Goal: Information Seeking & Learning: Find specific page/section

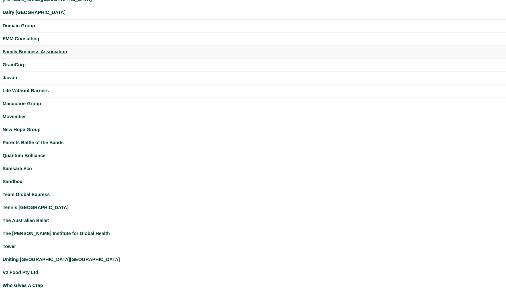
scroll to position [139, 0]
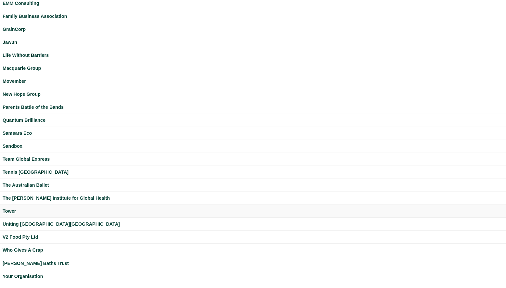
click at [7, 211] on div "Tower" at bounding box center [253, 211] width 501 height 7
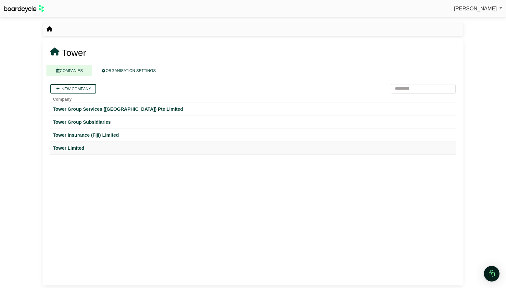
click at [72, 147] on div "Tower Limited" at bounding box center [253, 148] width 400 height 7
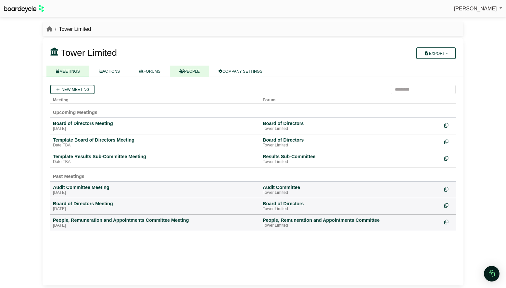
click at [188, 70] on link "PEOPLE" at bounding box center [189, 71] width 39 height 11
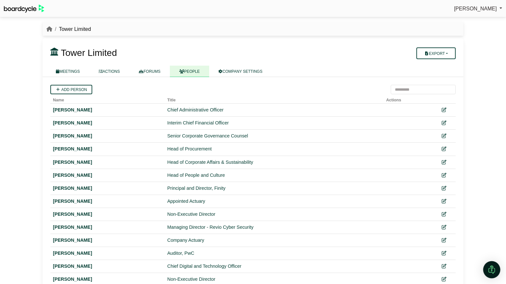
click at [494, 267] on img "Open Intercom Messenger" at bounding box center [491, 269] width 8 height 8
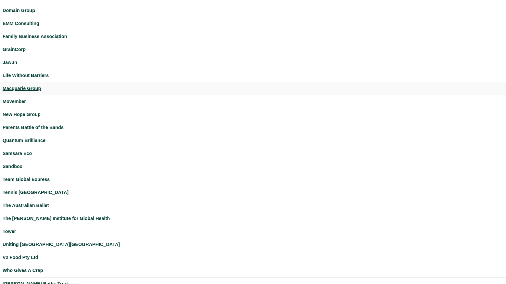
scroll to position [143, 0]
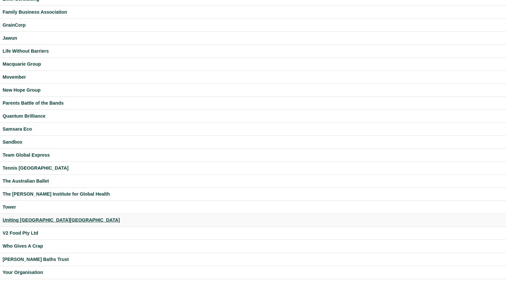
click at [13, 220] on div "Uniting NSW.ACT" at bounding box center [253, 219] width 501 height 7
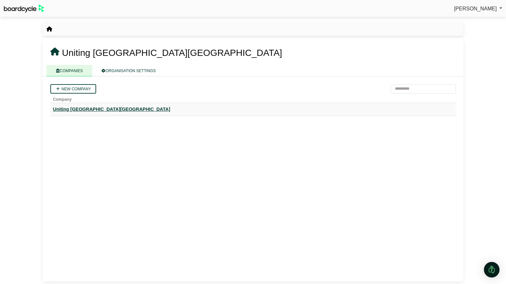
click at [79, 107] on div "Uniting NSW.ACT" at bounding box center [253, 109] width 400 height 7
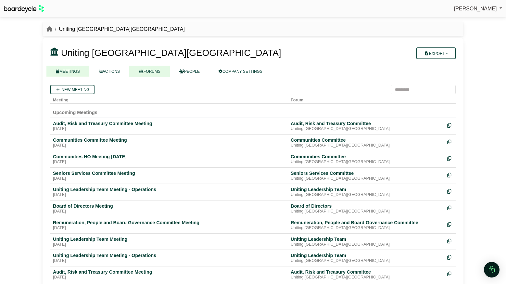
click at [153, 70] on link "FORUMS" at bounding box center [149, 71] width 41 height 11
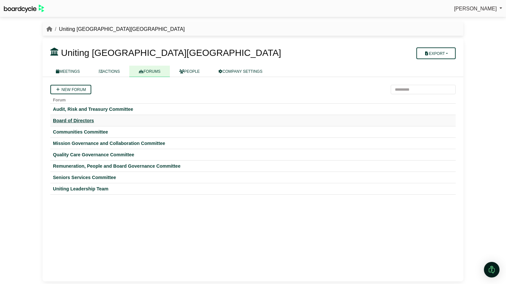
click at [83, 119] on div "Board of Directors" at bounding box center [253, 121] width 400 height 6
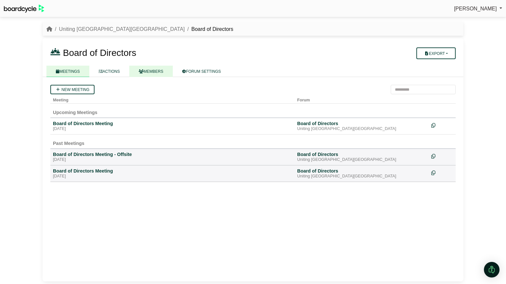
click at [156, 69] on link "MEMBERS" at bounding box center [151, 71] width 44 height 11
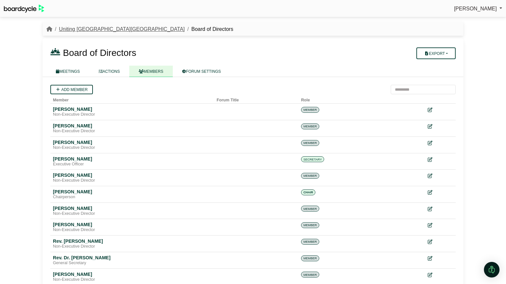
click at [86, 29] on link "Uniting [GEOGRAPHIC_DATA][GEOGRAPHIC_DATA]" at bounding box center [122, 29] width 126 height 6
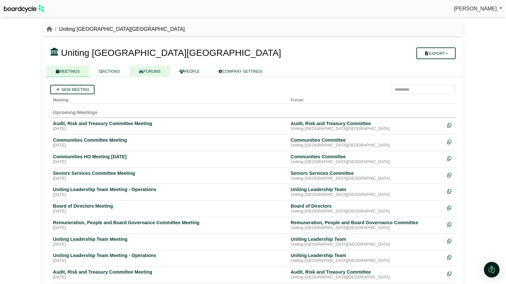
click at [160, 71] on link "FORUMS" at bounding box center [149, 71] width 41 height 11
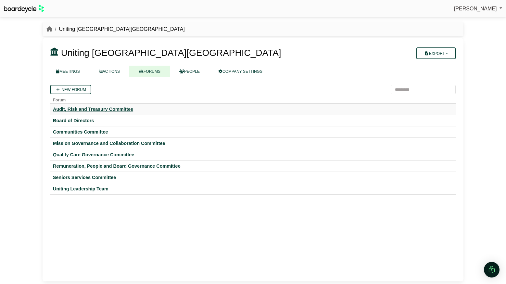
click at [103, 110] on div "Audit, Risk and Treasury Committee" at bounding box center [253, 109] width 400 height 6
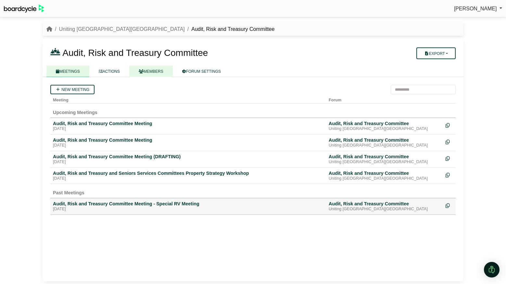
click at [149, 72] on link "MEMBERS" at bounding box center [151, 71] width 44 height 11
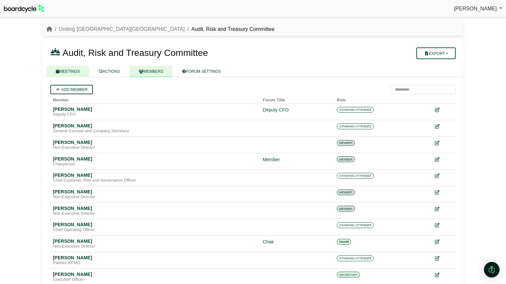
click at [75, 71] on link "MEETINGS" at bounding box center [67, 71] width 43 height 11
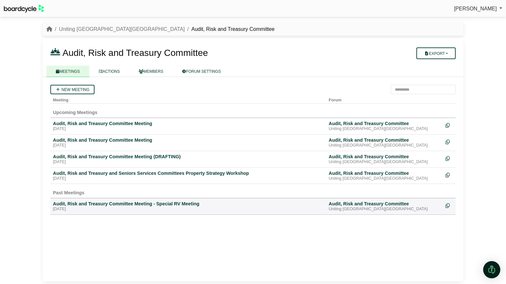
click at [494, 269] on img "Open Intercom Messenger" at bounding box center [491, 269] width 8 height 8
click at [491, 267] on icon "Open Intercom Messenger" at bounding box center [491, 269] width 11 height 11
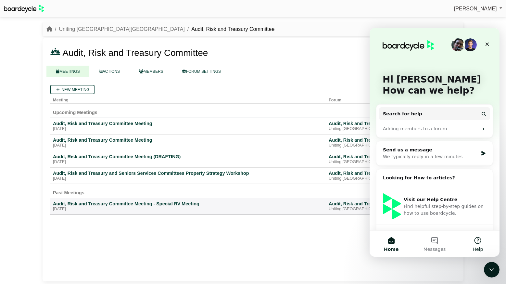
click at [480, 238] on button "Help" at bounding box center [477, 244] width 43 height 26
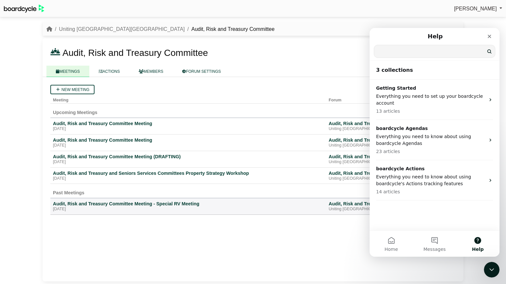
click at [413, 53] on input "Search for help" at bounding box center [434, 51] width 121 height 12
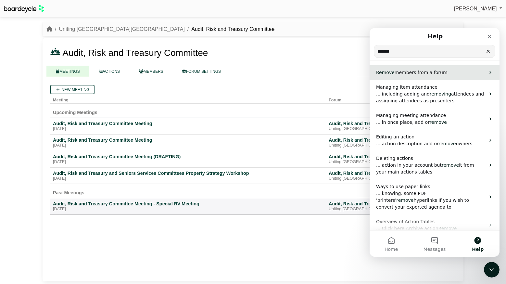
type input "******"
click at [411, 71] on span "members from a forum" at bounding box center [421, 72] width 53 height 5
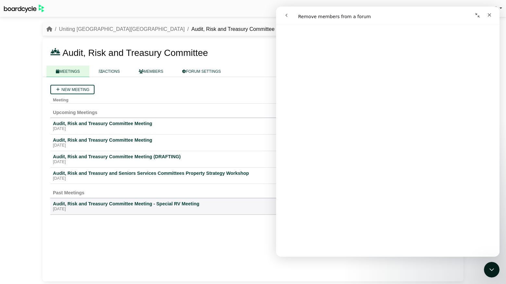
scroll to position [363, 0]
click at [390, 246] on link "Open in help center" at bounding box center [388, 246] width 52 height 5
